Goal: Information Seeking & Learning: Learn about a topic

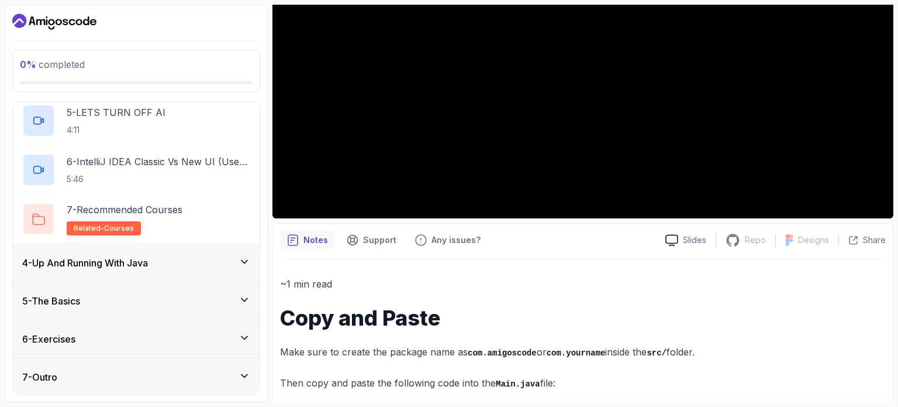
scroll to position [238, 0]
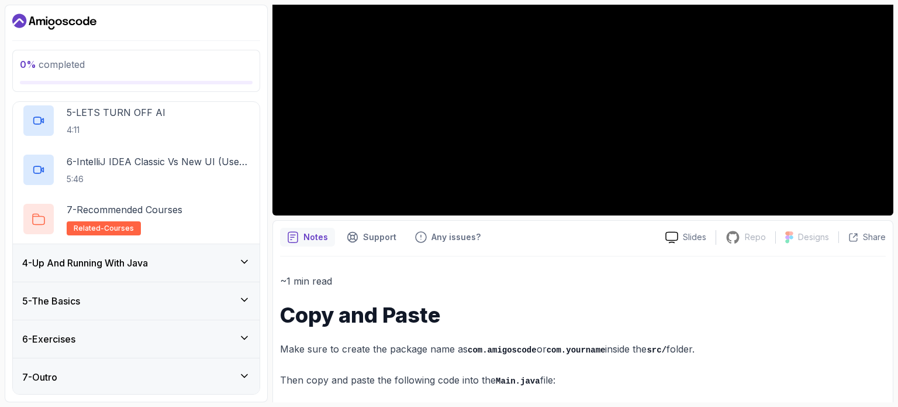
click at [157, 266] on div "4 - Up And Running With Java" at bounding box center [136, 263] width 228 height 14
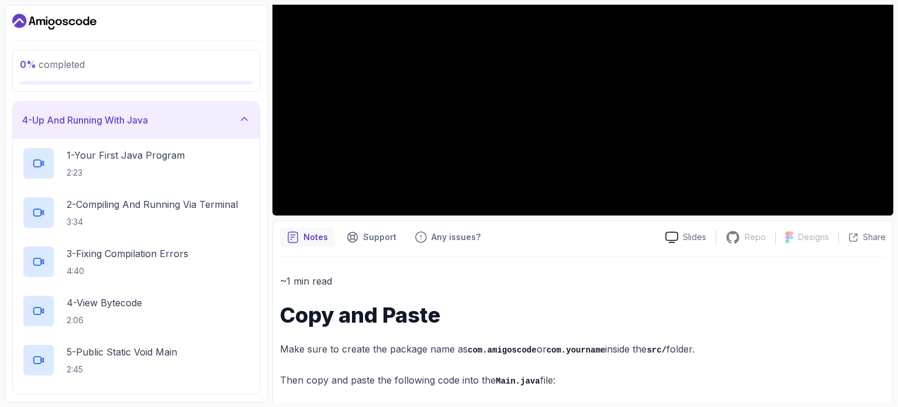
scroll to position [116, 0]
click at [146, 167] on p "2:23" at bounding box center [126, 172] width 118 height 12
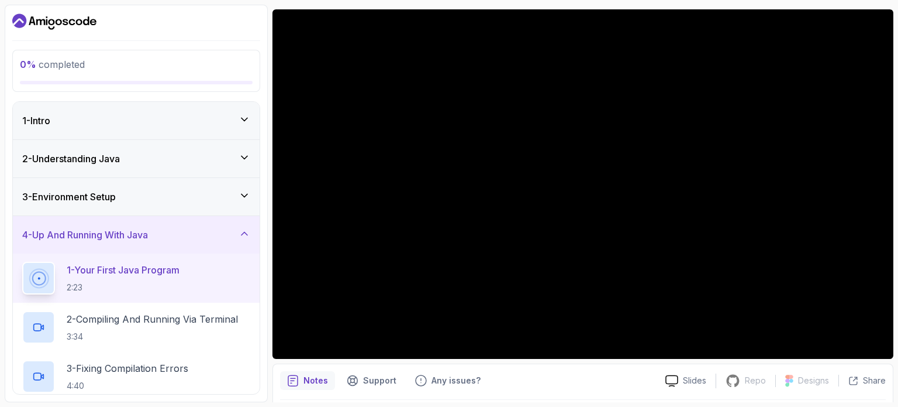
click at [174, 202] on div "3 - Environment Setup" at bounding box center [136, 197] width 228 height 14
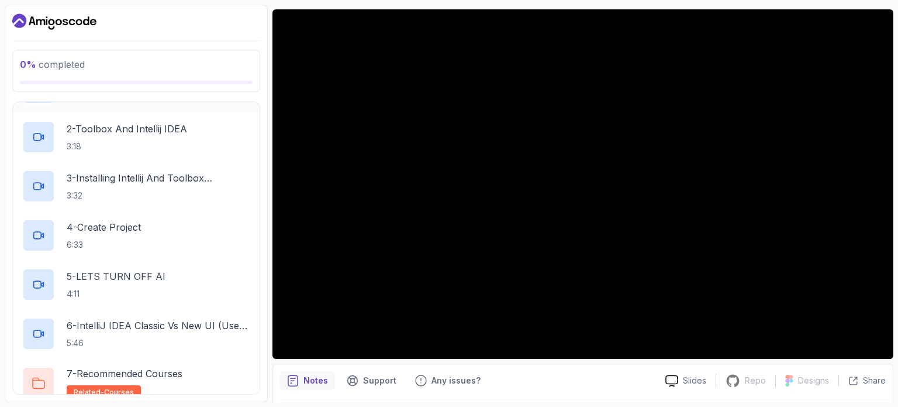
scroll to position [152, 0]
click at [120, 269] on p "5 - LETS TURN OFF AI" at bounding box center [116, 276] width 99 height 14
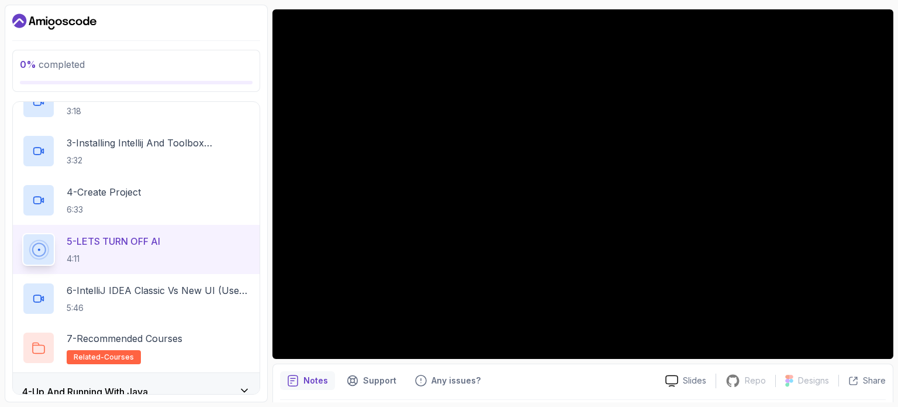
scroll to position [187, 0]
click at [144, 288] on p "6 - IntelliJ IDEA Classic Vs New UI (User Interface)" at bounding box center [159, 291] width 184 height 14
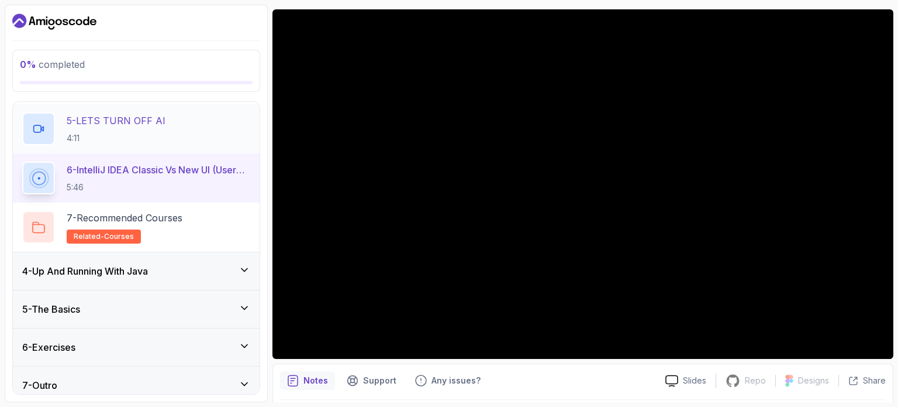
scroll to position [310, 0]
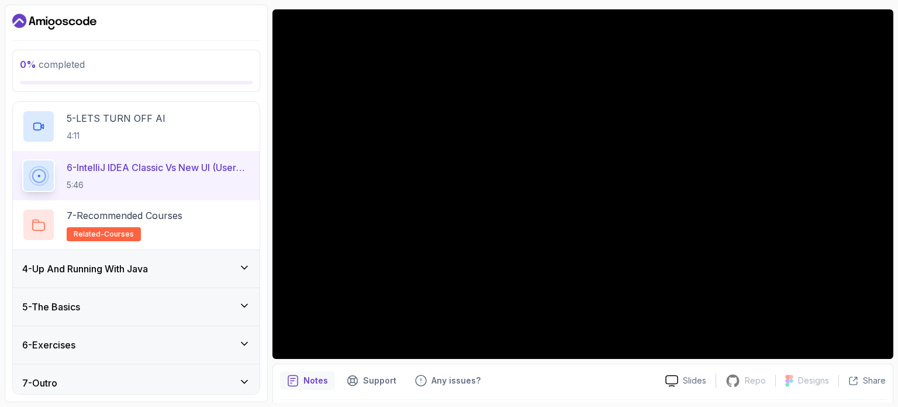
click at [139, 267] on h3 "4 - Up And Running With Java" at bounding box center [85, 268] width 126 height 14
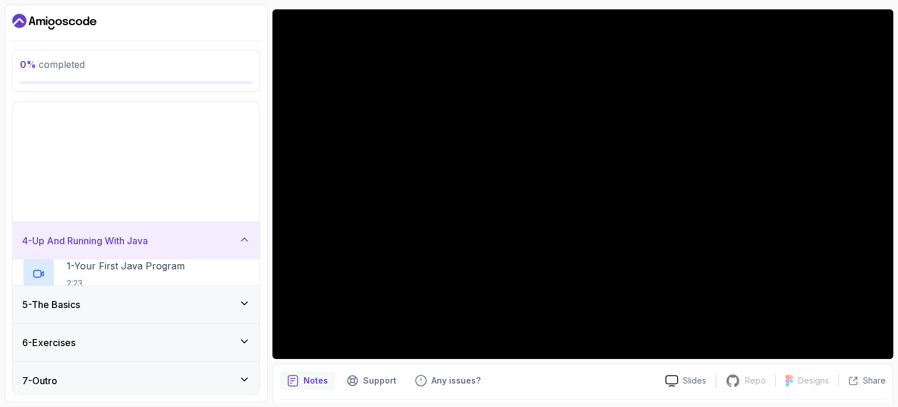
scroll to position [0, 0]
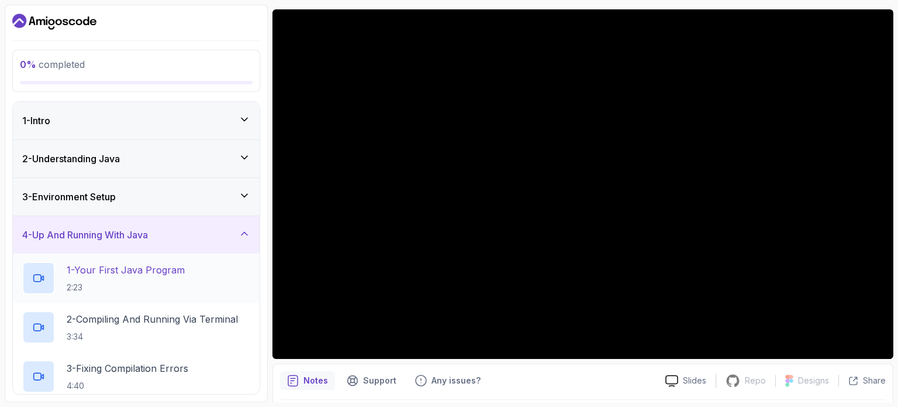
click at [126, 268] on p "1 - Your First Java Program" at bounding box center [126, 270] width 118 height 14
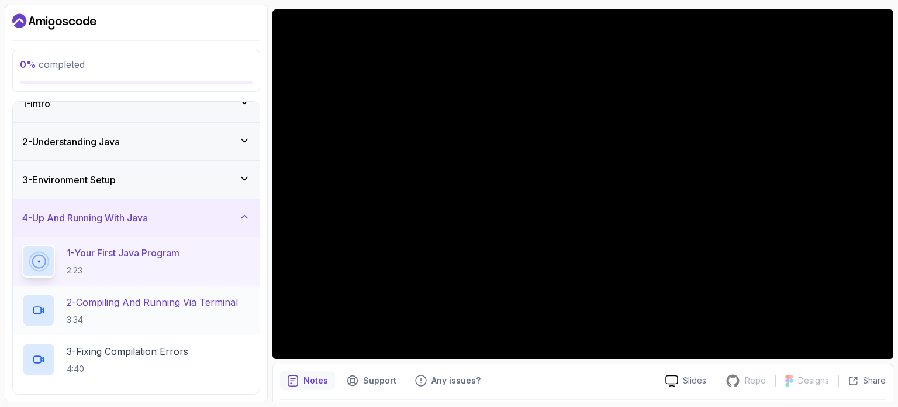
scroll to position [12, 0]
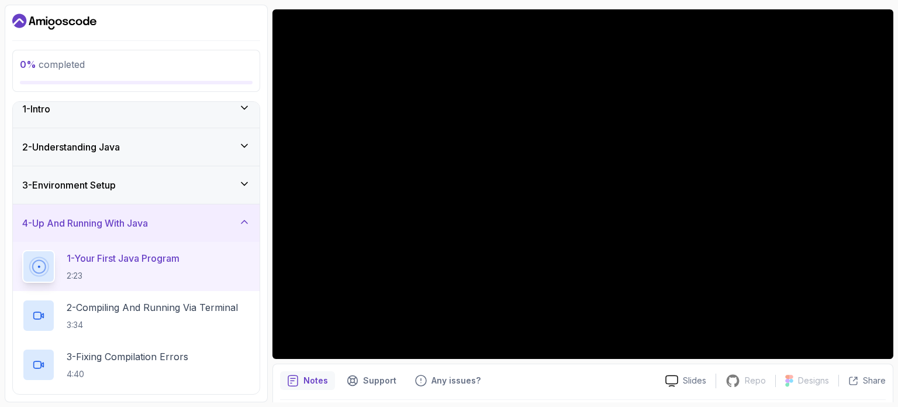
click at [115, 185] on h3 "3 - Environment Setup" at bounding box center [69, 185] width 94 height 14
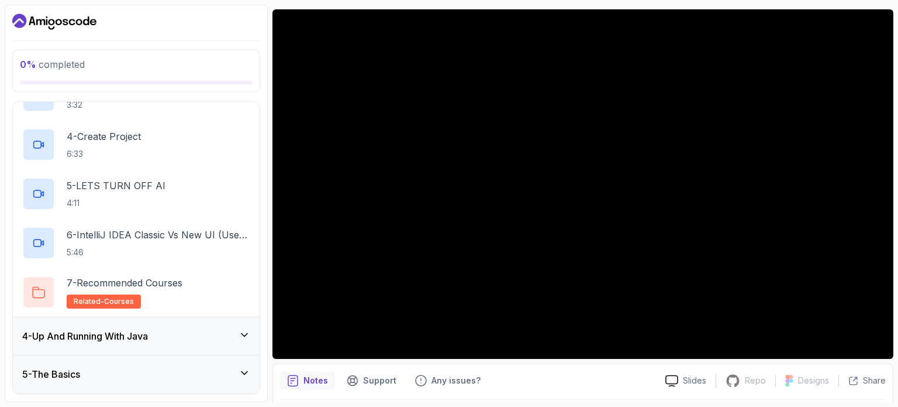
scroll to position [243, 0]
click at [132, 294] on p "related-courses" at bounding box center [104, 301] width 74 height 14
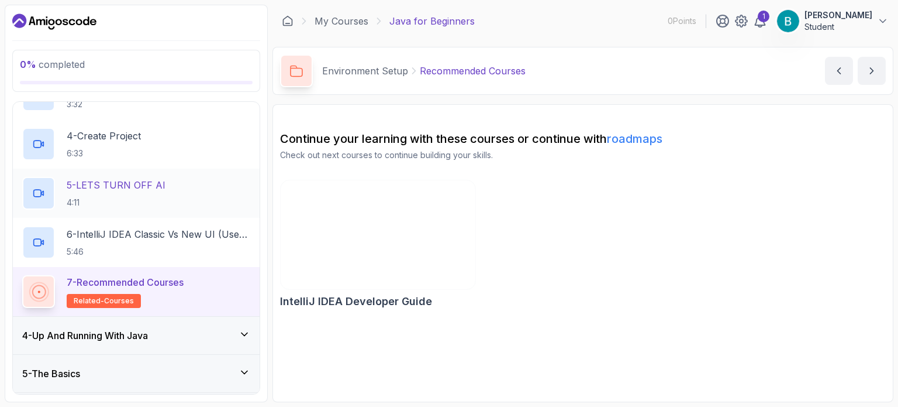
scroll to position [316, 0]
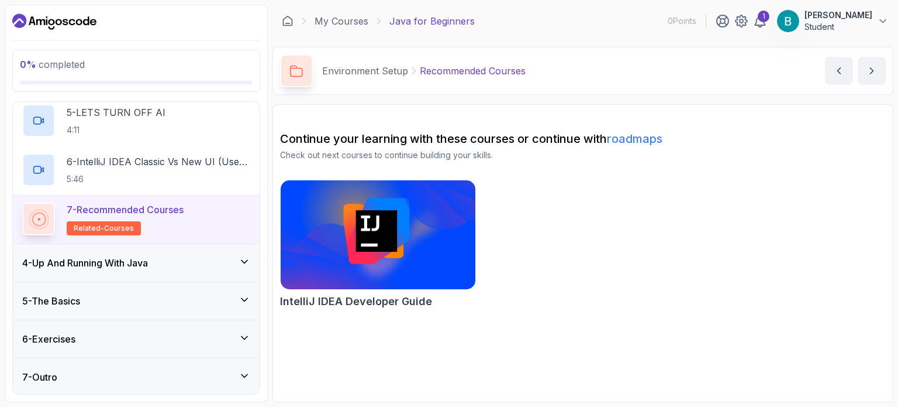
click at [141, 254] on div "4 - Up And Running With Java" at bounding box center [136, 262] width 247 height 37
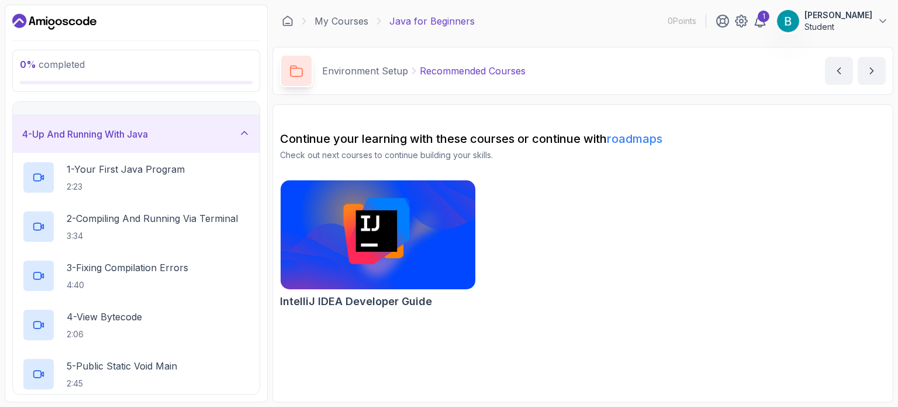
scroll to position [104, 0]
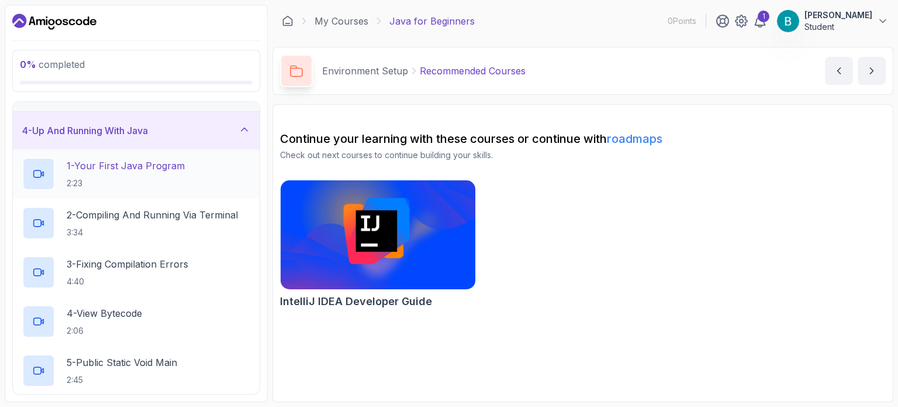
click at [129, 178] on p "2:23" at bounding box center [126, 183] width 118 height 12
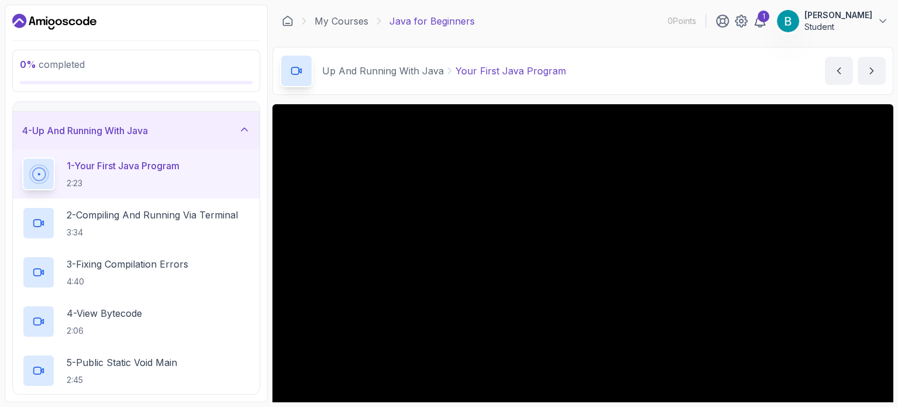
scroll to position [132, 0]
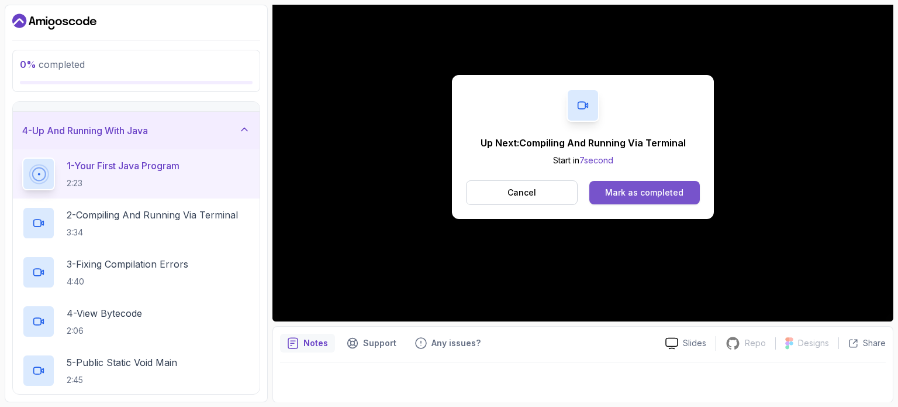
click at [676, 191] on div "Mark as completed" at bounding box center [644, 193] width 78 height 12
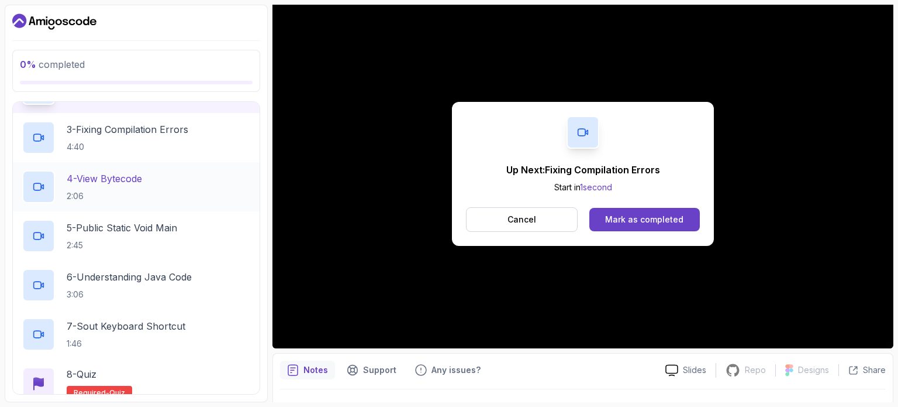
scroll to position [178, 0]
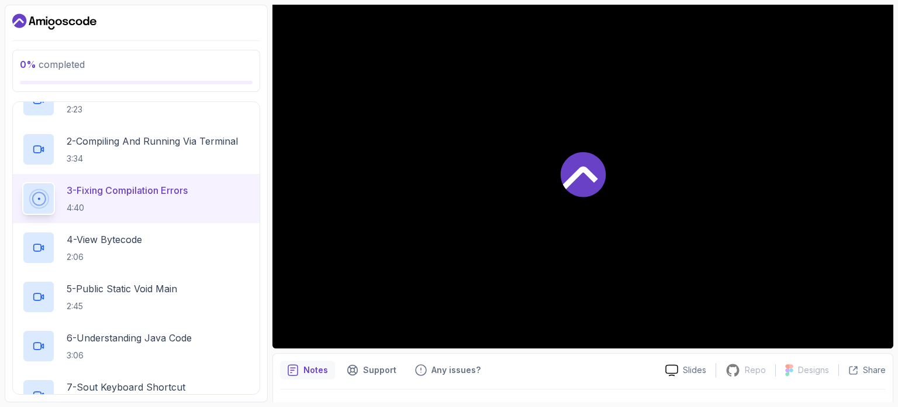
click at [146, 194] on p "3 - Fixing Compilation Errors" at bounding box center [127, 190] width 121 height 14
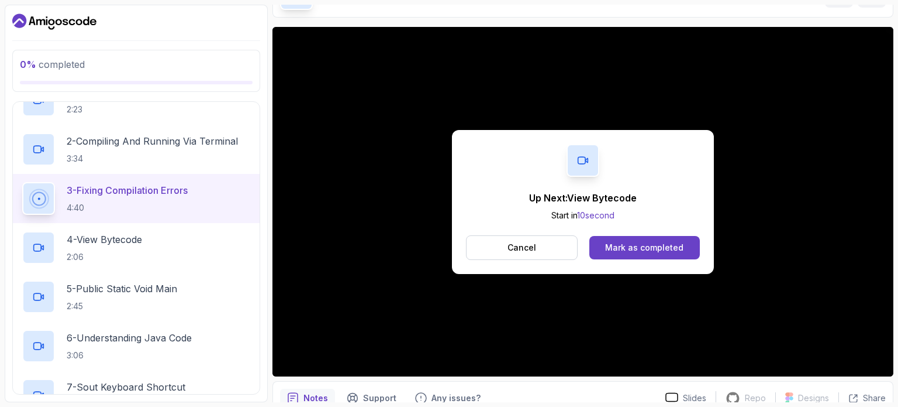
scroll to position [77, 0]
click at [135, 240] on p "4 - View Bytecode" at bounding box center [104, 239] width 75 height 14
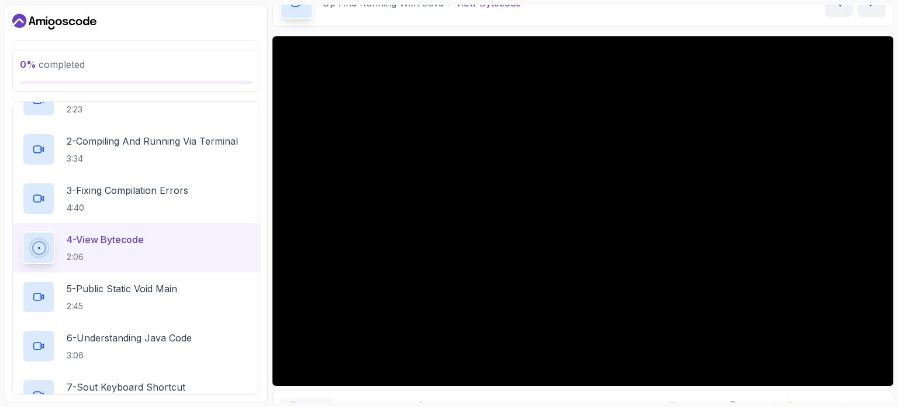
scroll to position [68, 0]
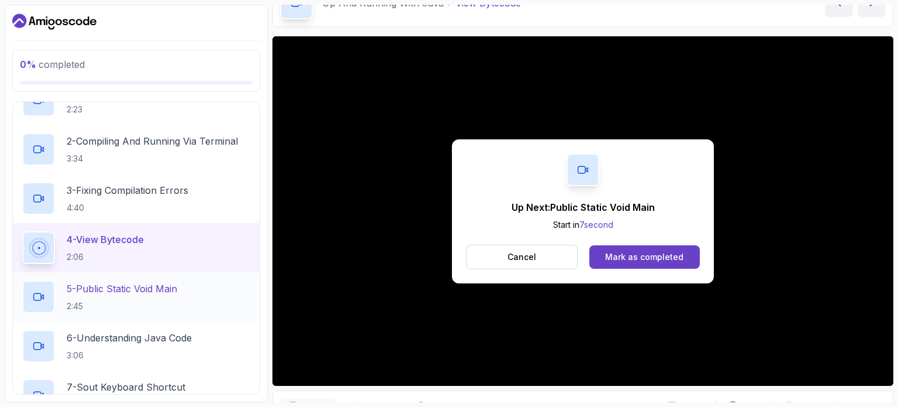
click at [143, 289] on p "5 - Public Static Void Main" at bounding box center [122, 288] width 111 height 14
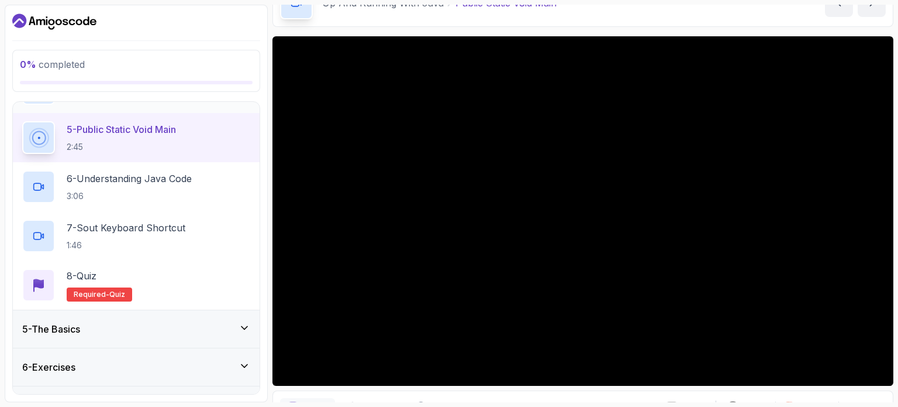
scroll to position [339, 0]
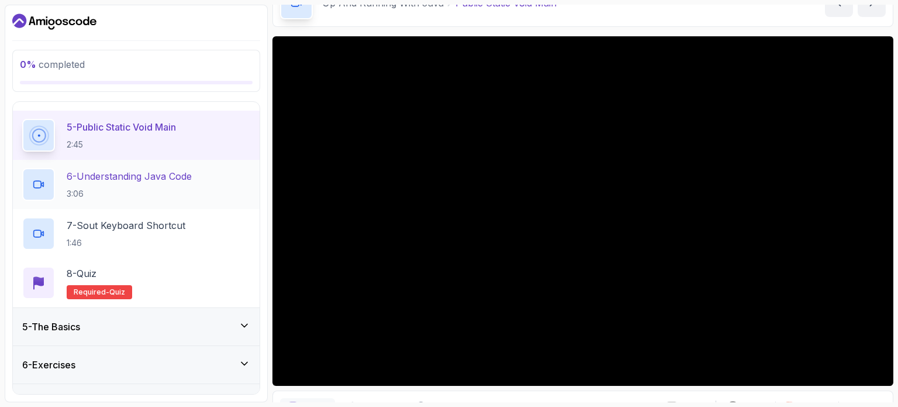
click at [112, 178] on p "6 - Understanding Java Code" at bounding box center [129, 176] width 125 height 14
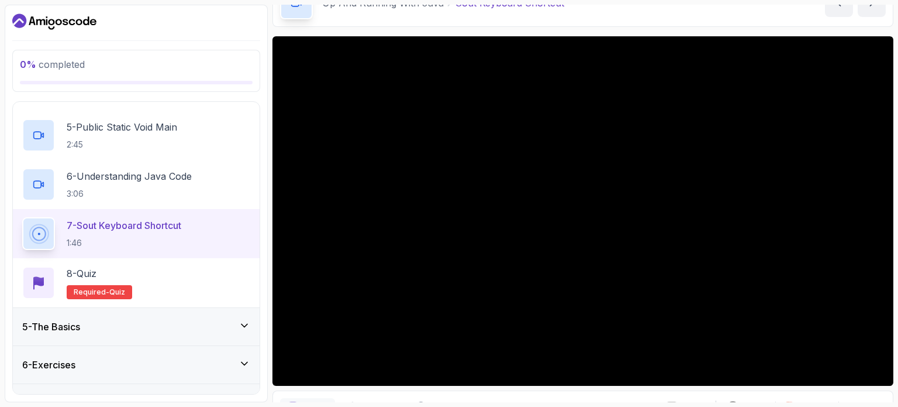
click at [22, 168] on button "6 - Understanding Java Code 3:06" at bounding box center [136, 184] width 228 height 33
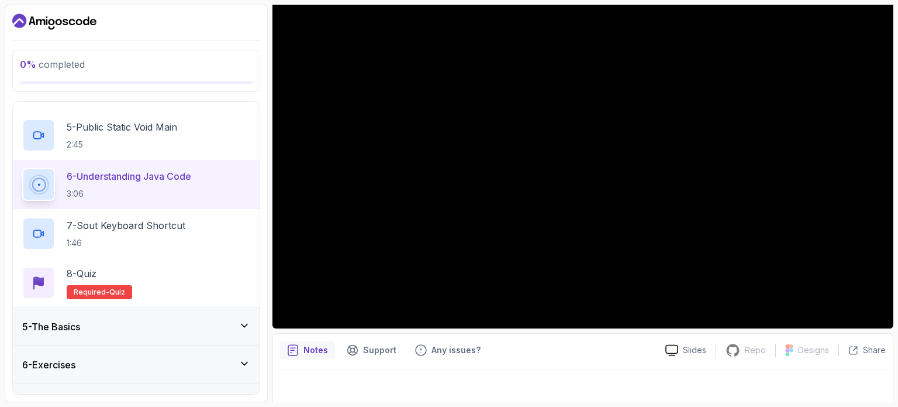
scroll to position [123, 0]
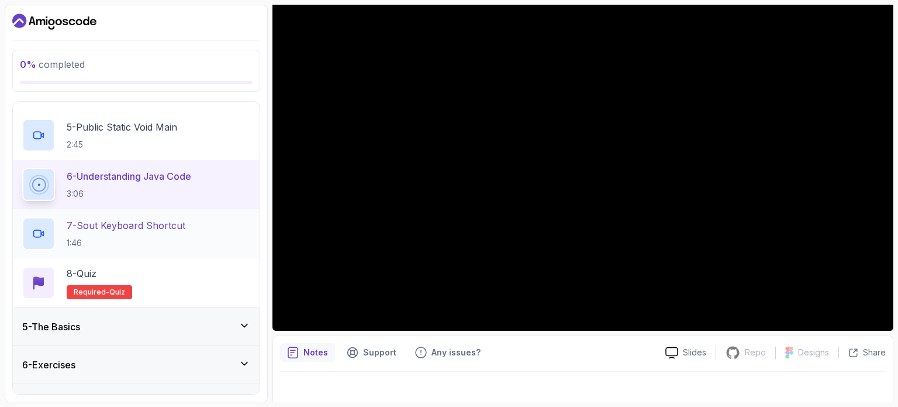
click at [105, 228] on p "7 - Sout Keyboard Shortcut" at bounding box center [126, 225] width 119 height 14
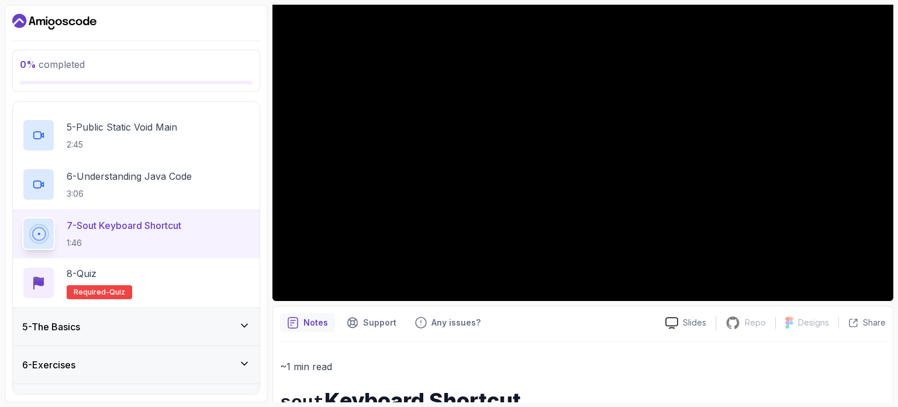
scroll to position [153, 0]
